Goal: Transaction & Acquisition: Purchase product/service

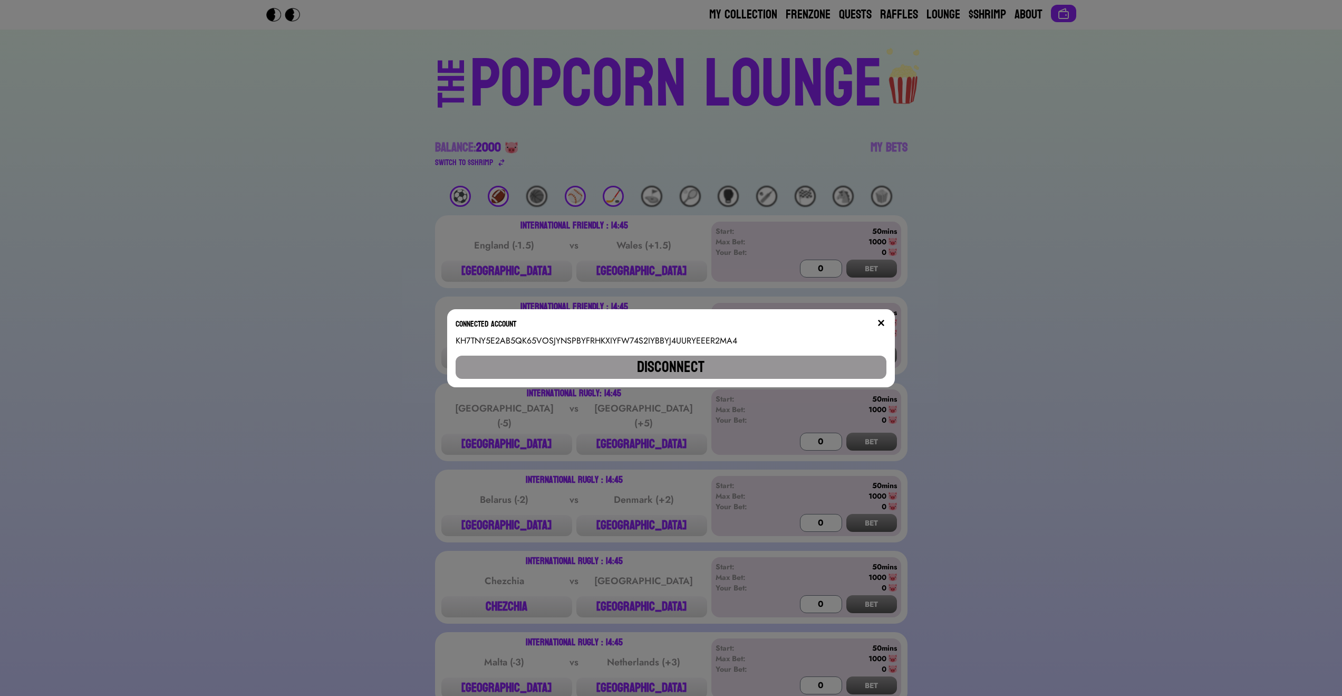
click at [887, 318] on button at bounding box center [881, 323] width 11 height 11
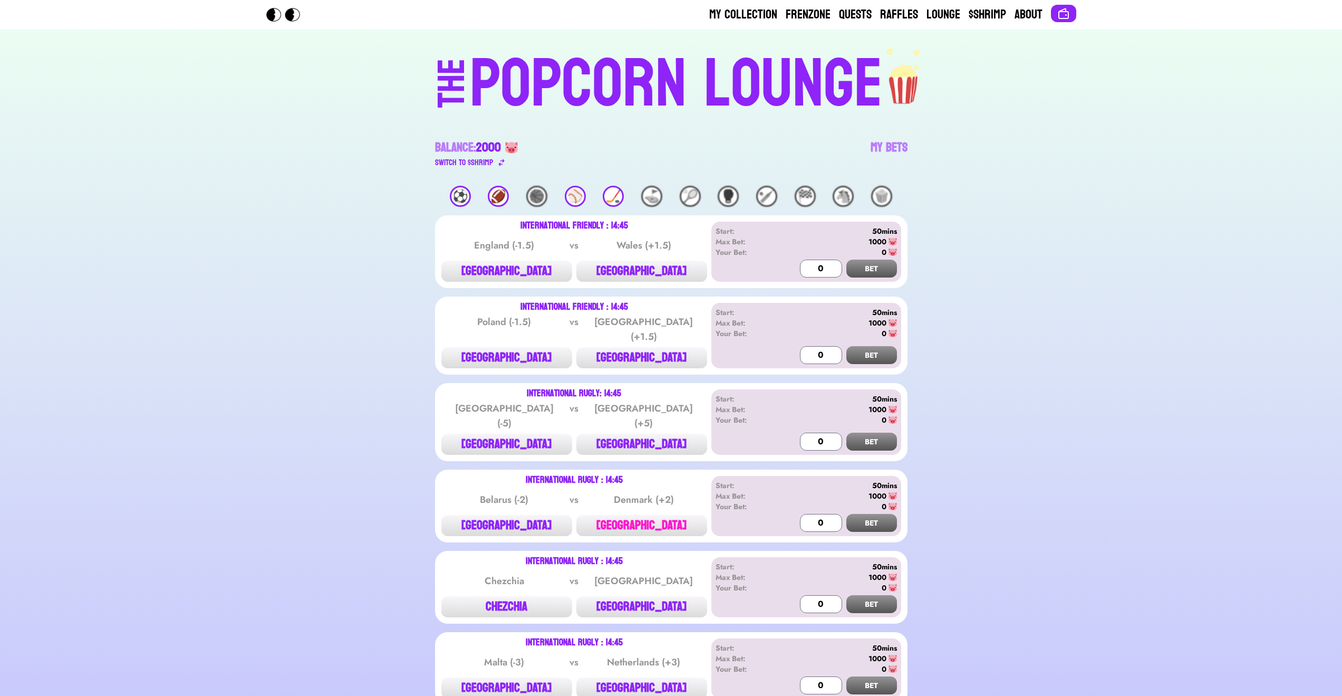
click at [664, 521] on button "[GEOGRAPHIC_DATA]" at bounding box center [642, 525] width 131 height 21
click at [892, 518] on button "BET" at bounding box center [872, 523] width 51 height 18
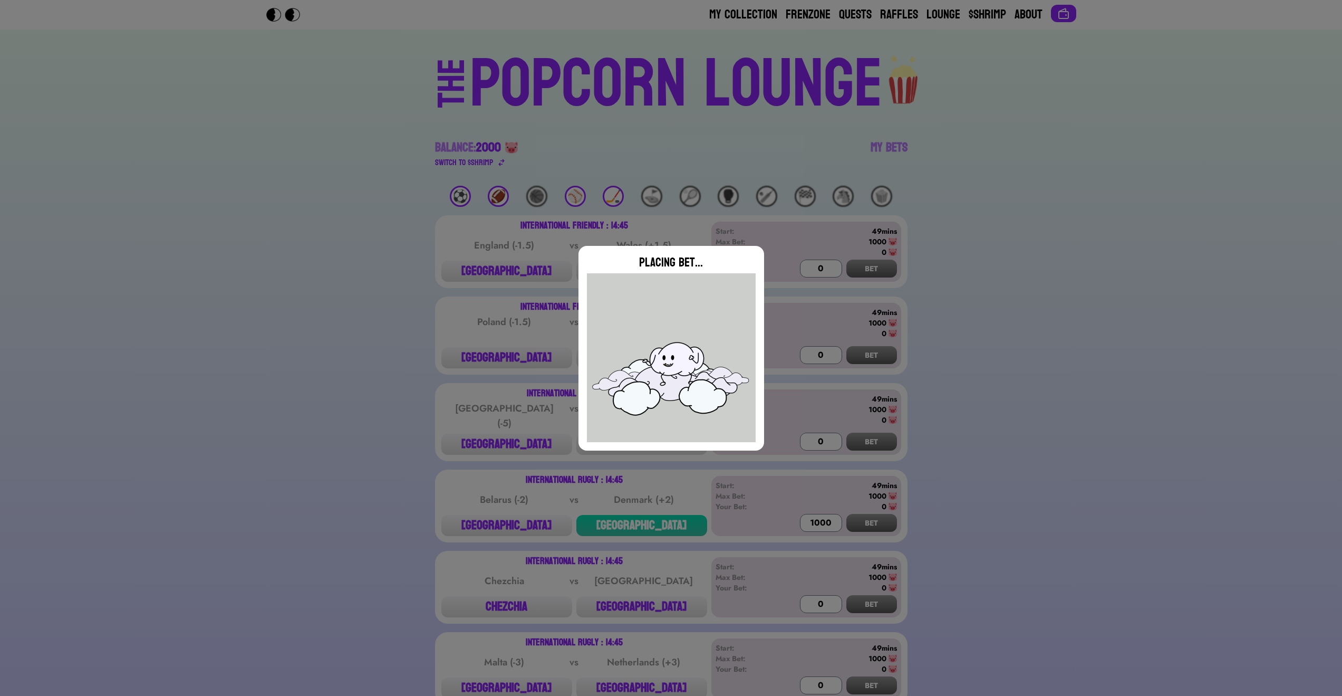
type input "0"
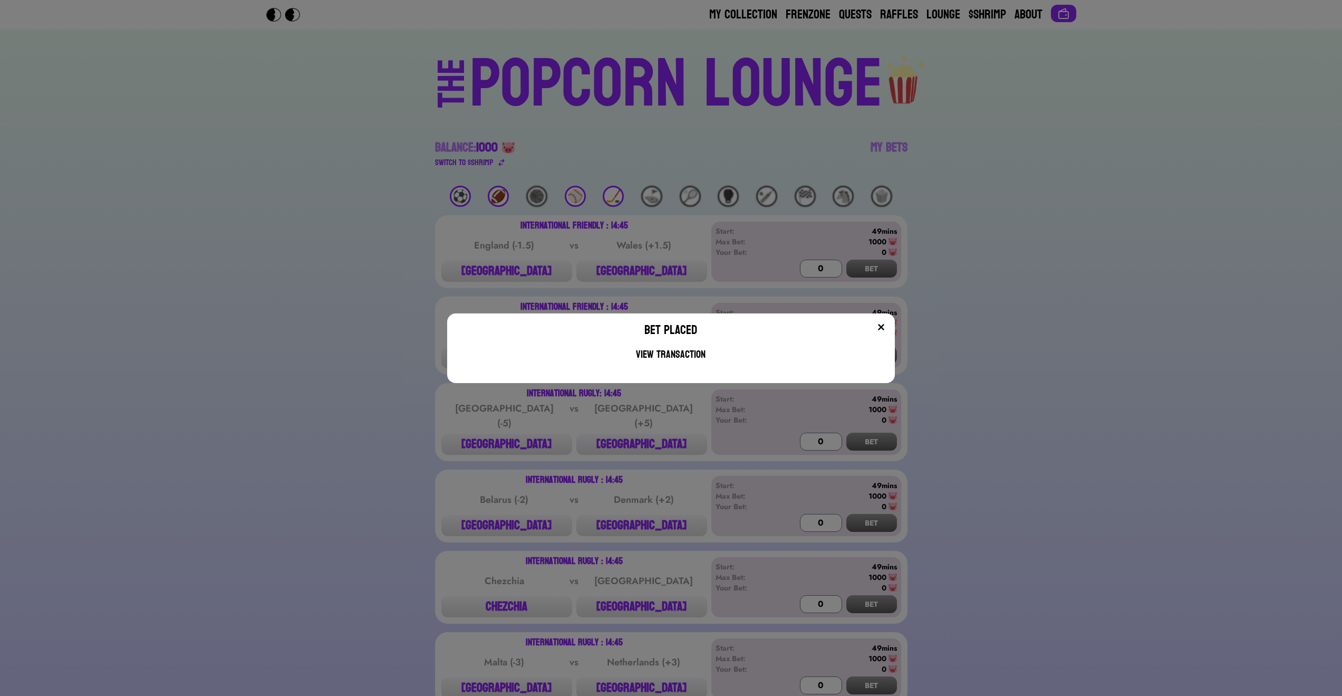
click at [690, 670] on div "Bet Placed View Transaction" at bounding box center [671, 348] width 1342 height 696
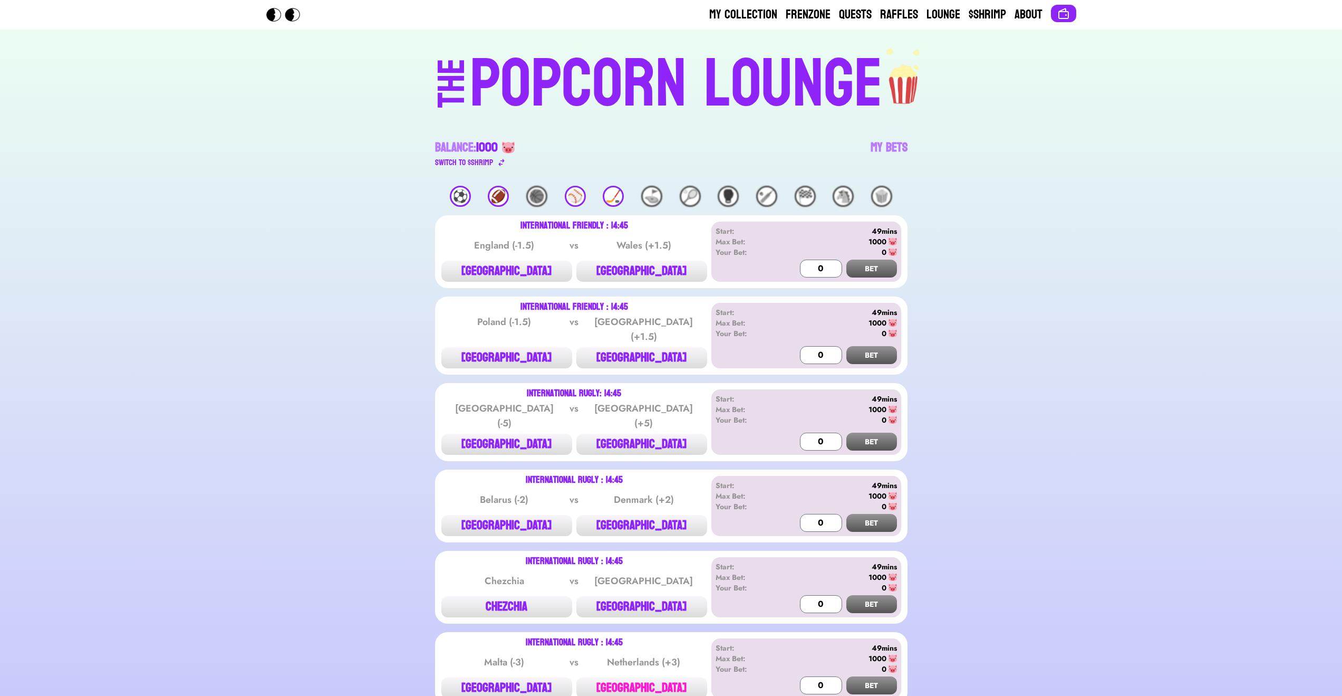
click at [685, 677] on button "[GEOGRAPHIC_DATA]" at bounding box center [642, 687] width 131 height 21
click at [896, 676] on button "BET" at bounding box center [872, 685] width 51 height 18
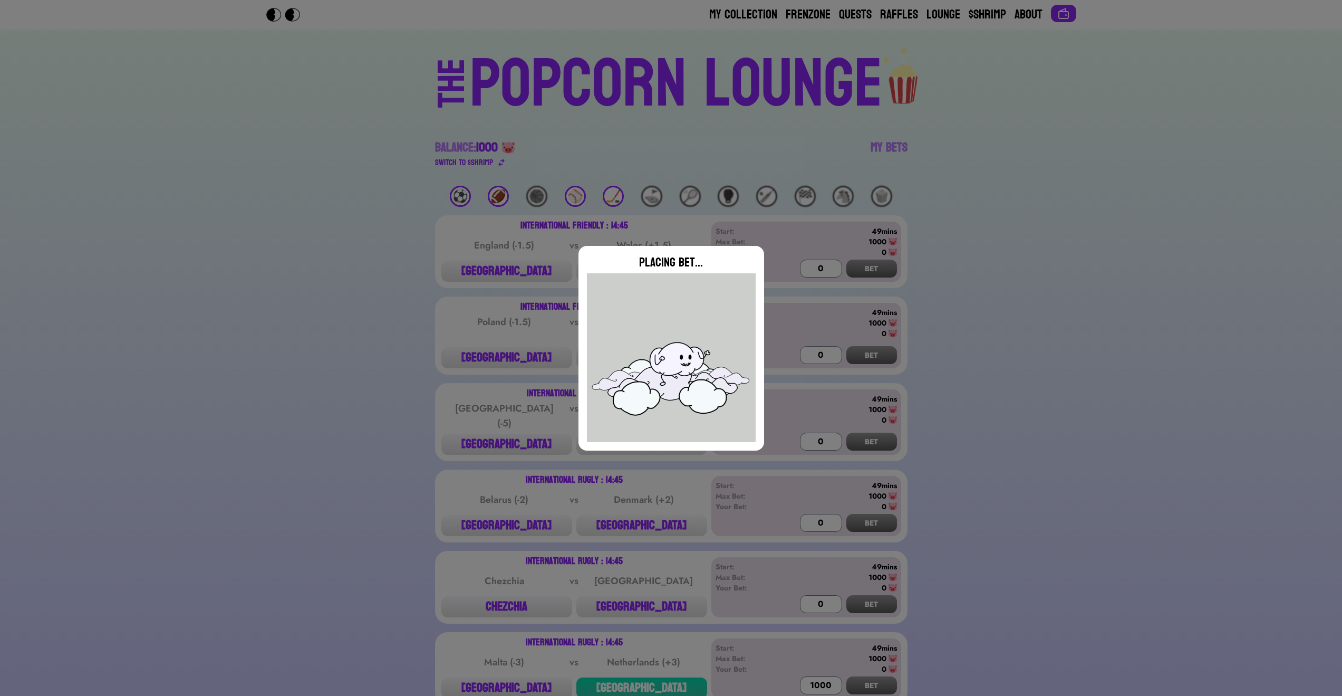
type input "0"
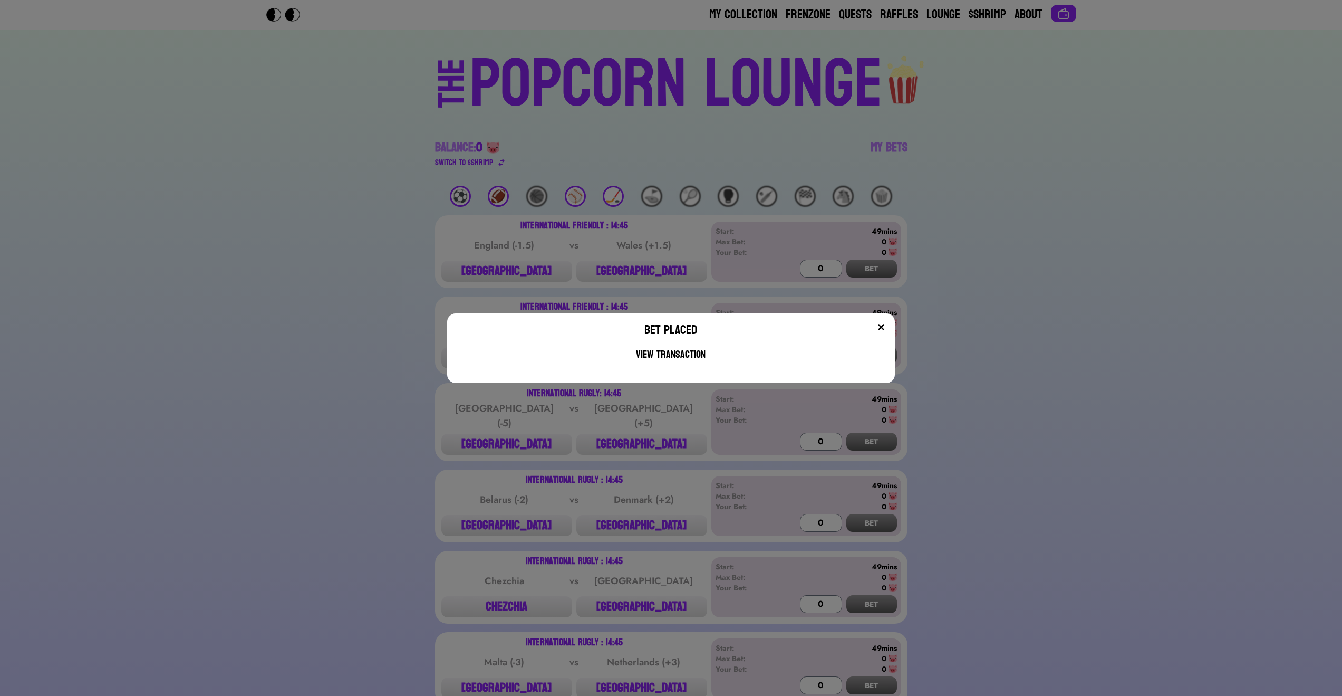
click at [886, 324] on img at bounding box center [881, 327] width 8 height 8
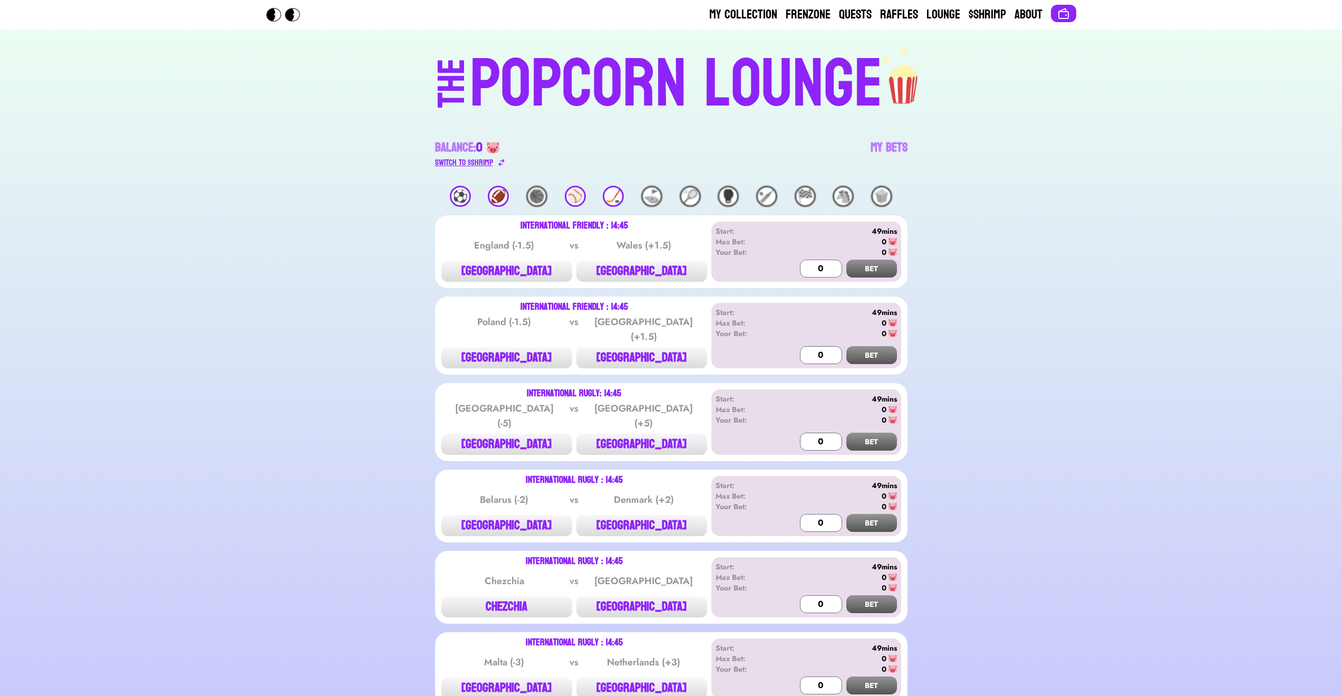
click at [492, 164] on div "Switch to $ SHRIMP" at bounding box center [464, 162] width 58 height 13
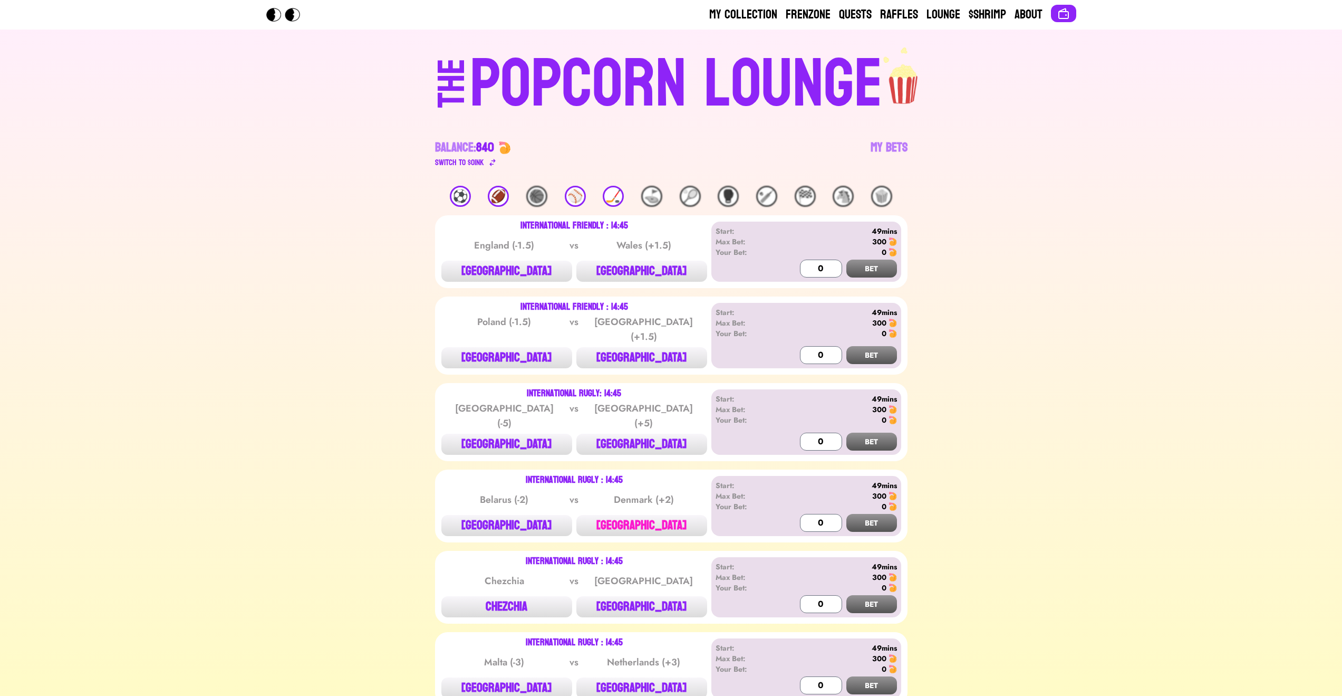
click at [675, 519] on button "[GEOGRAPHIC_DATA]" at bounding box center [642, 525] width 131 height 21
click at [814, 514] on input "1000" at bounding box center [821, 523] width 42 height 18
click at [817, 514] on input "1000" at bounding box center [821, 523] width 42 height 18
click at [820, 514] on input "1000" at bounding box center [821, 523] width 42 height 18
click at [851, 514] on button "BET" at bounding box center [872, 523] width 51 height 18
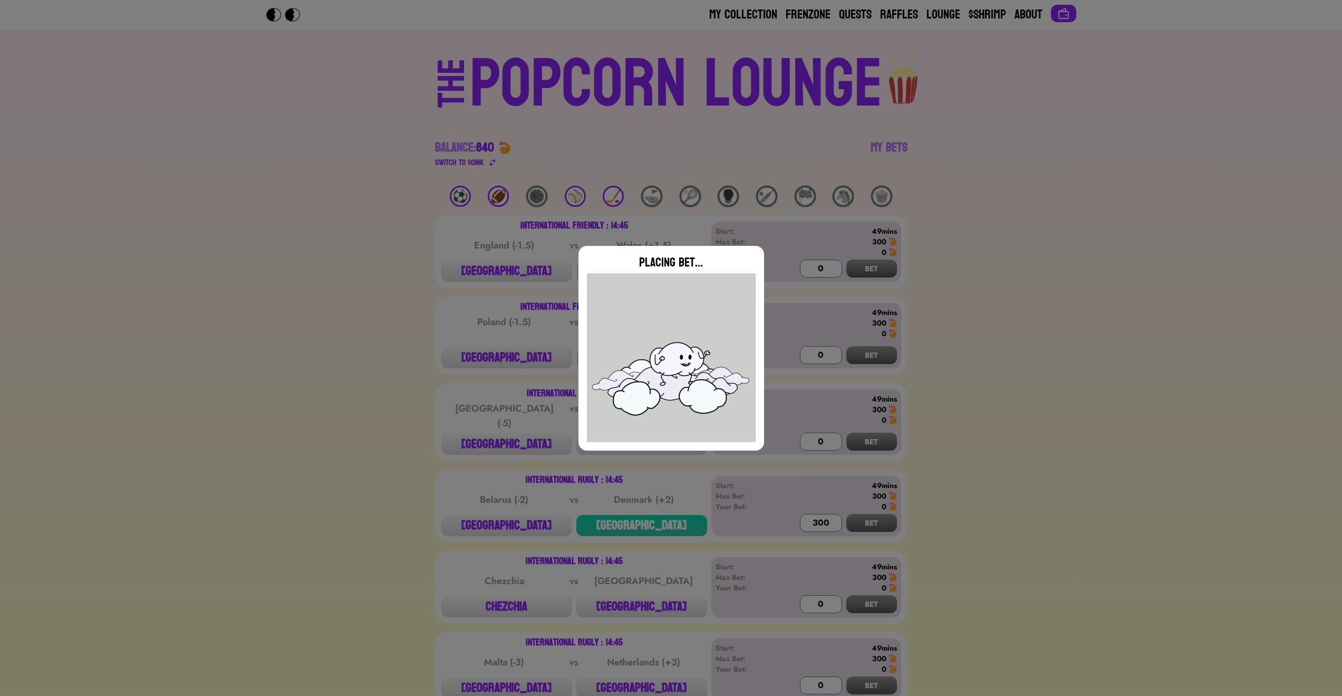
type input "0"
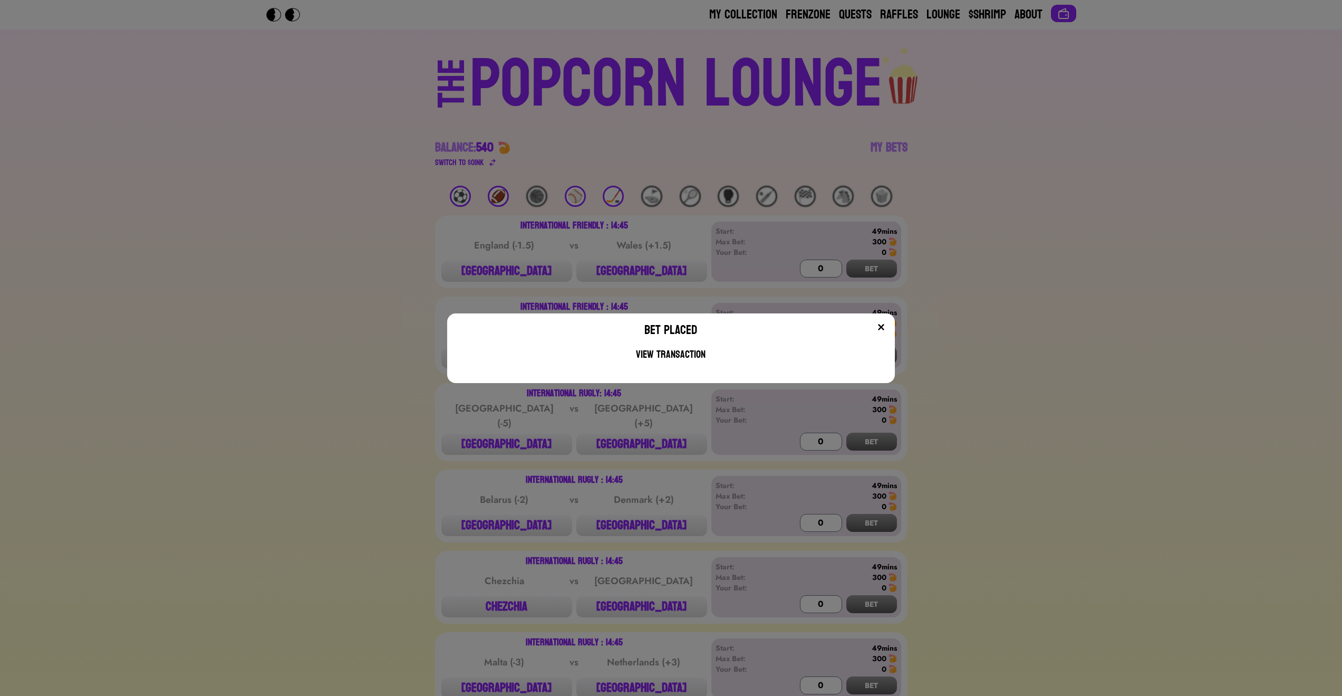
click at [646, 665] on div "Bet Placed View Transaction" at bounding box center [671, 348] width 1342 height 696
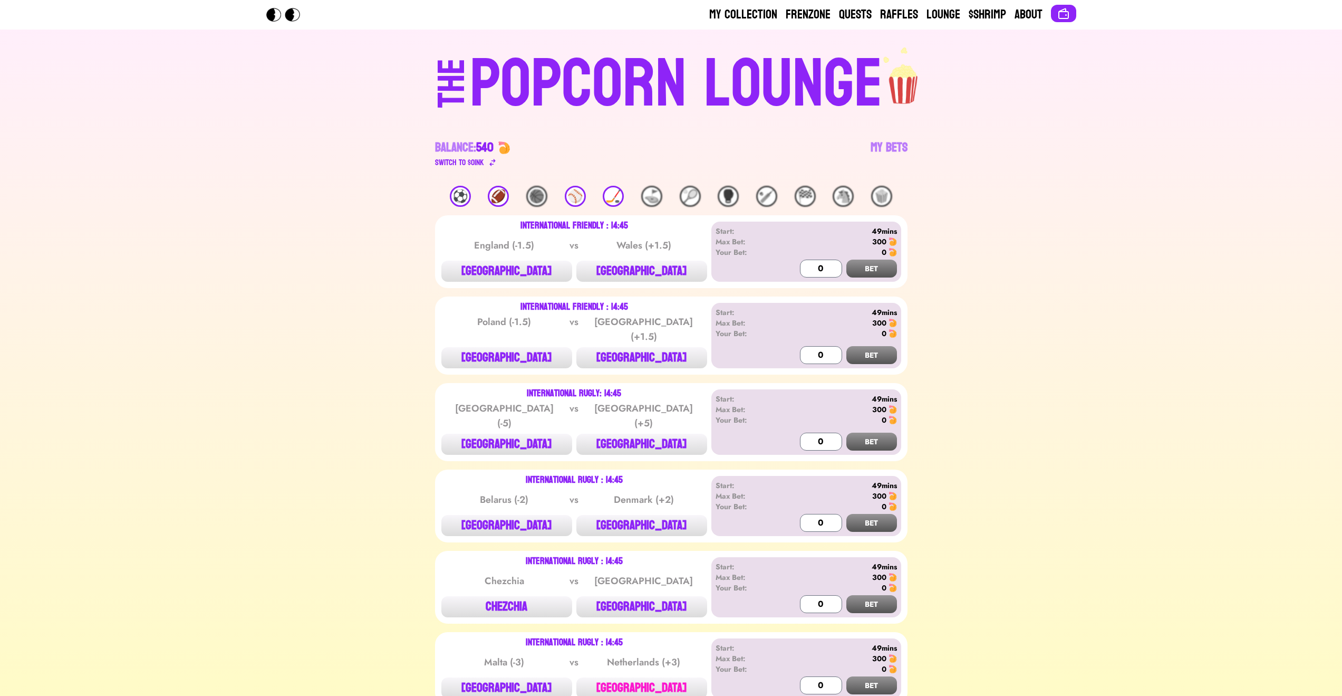
click at [645, 677] on button "[GEOGRAPHIC_DATA]" at bounding box center [642, 687] width 131 height 21
click at [832, 676] on input "1000" at bounding box center [821, 685] width 42 height 18
click at [865, 677] on button "BET" at bounding box center [872, 685] width 51 height 18
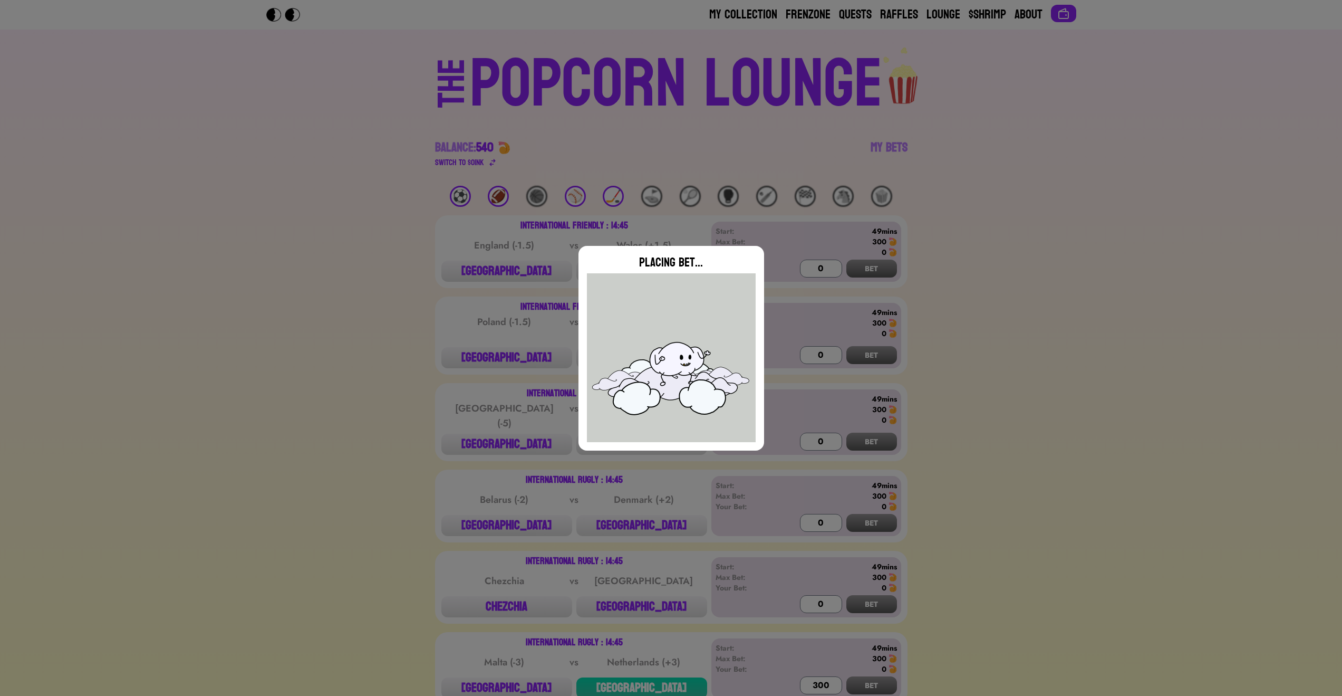
type input "0"
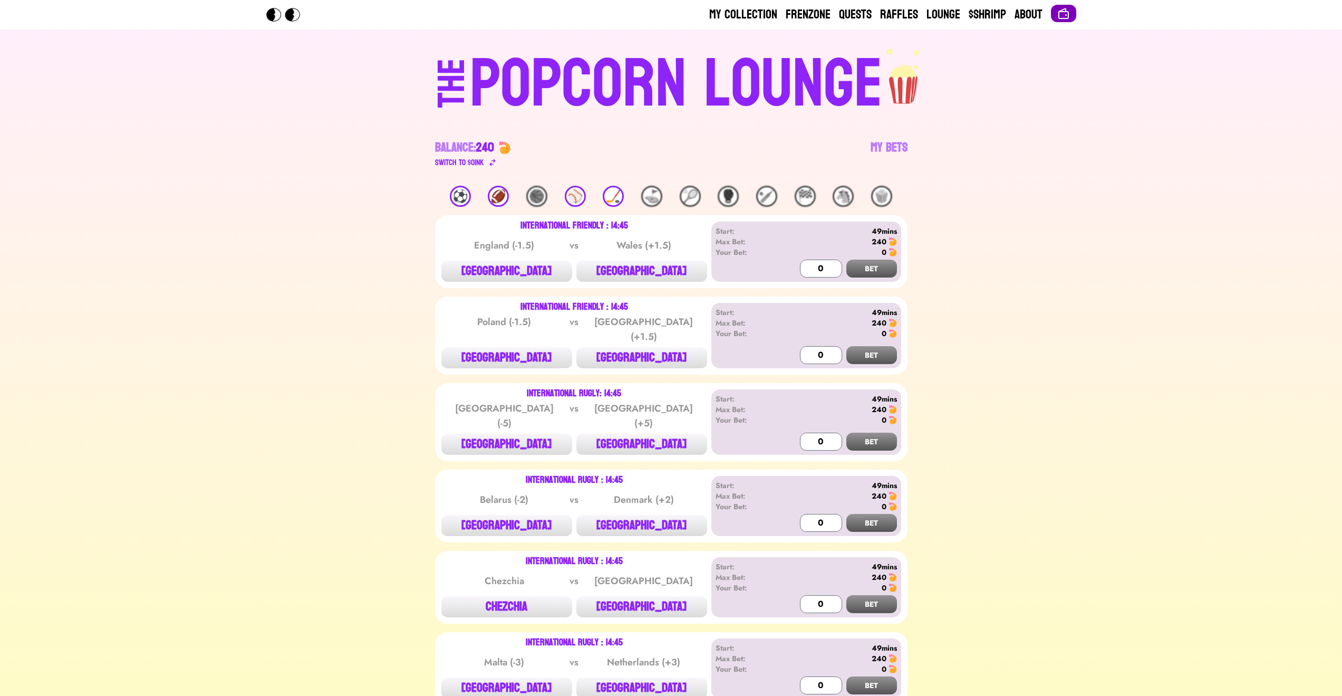
click at [1063, 16] on img at bounding box center [1064, 13] width 13 height 13
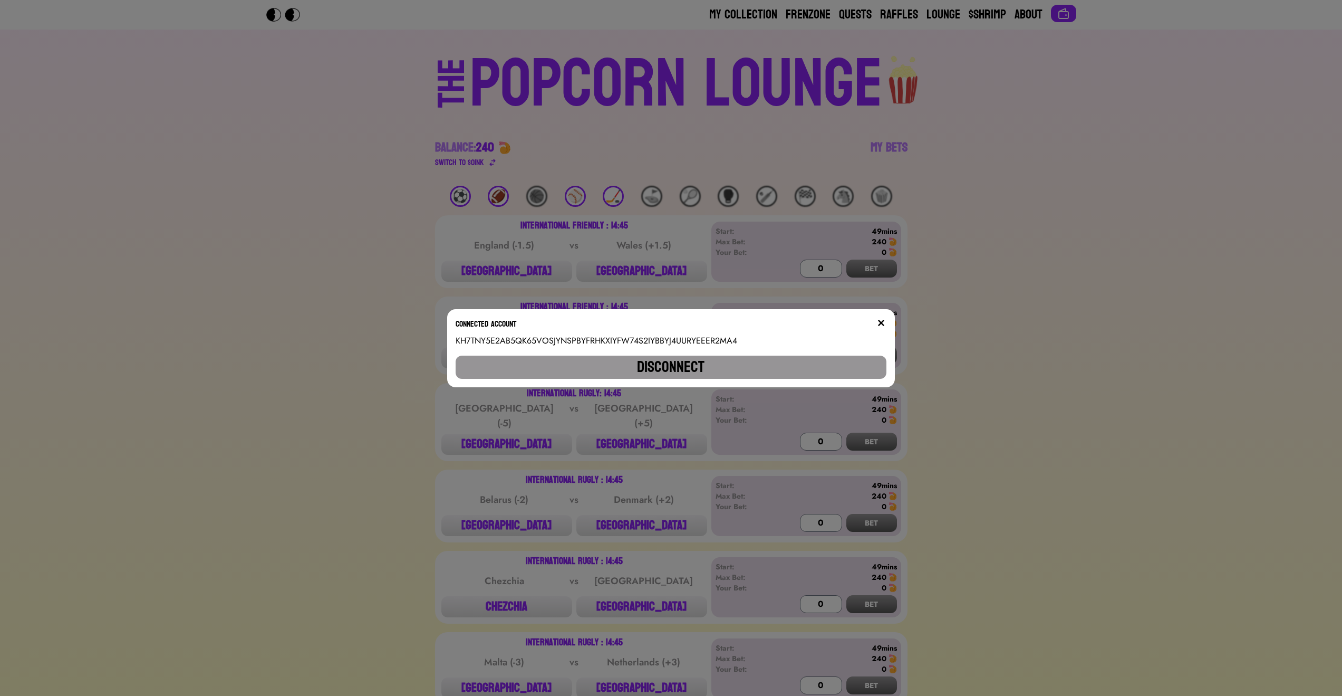
click at [697, 375] on button "Disconnect" at bounding box center [671, 367] width 430 height 23
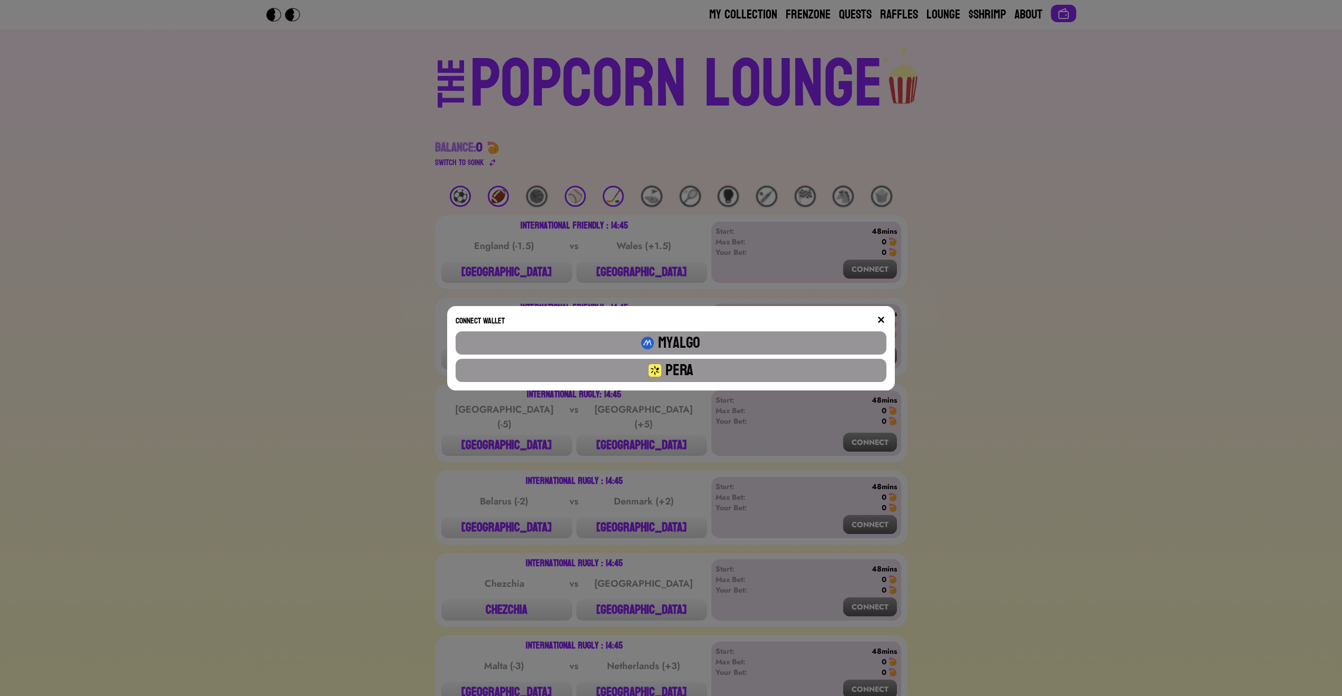
click at [697, 374] on button "Pera" at bounding box center [671, 370] width 430 height 23
